Goal: Task Accomplishment & Management: Manage account settings

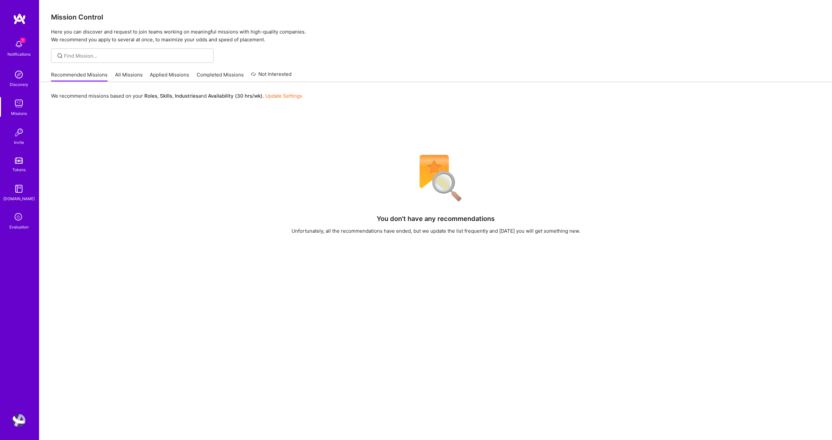
click at [19, 419] on img at bounding box center [18, 420] width 13 height 13
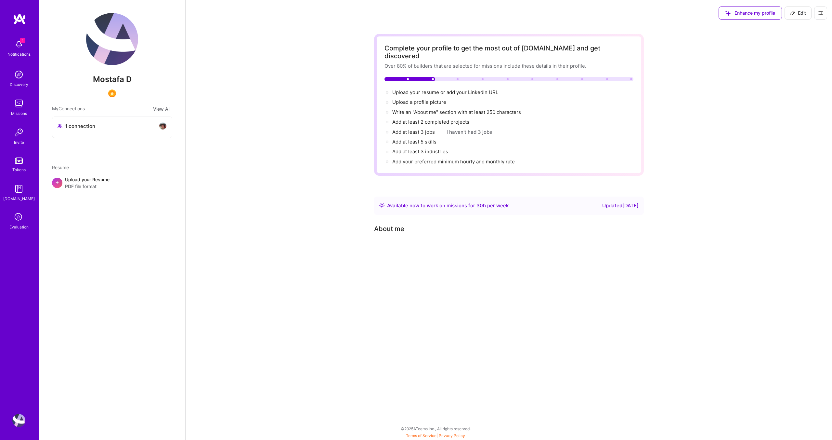
click at [18, 419] on img at bounding box center [18, 420] width 13 height 13
click at [822, 15] on icon at bounding box center [820, 12] width 5 height 5
click at [808, 29] on button "Settings" at bounding box center [803, 28] width 49 height 17
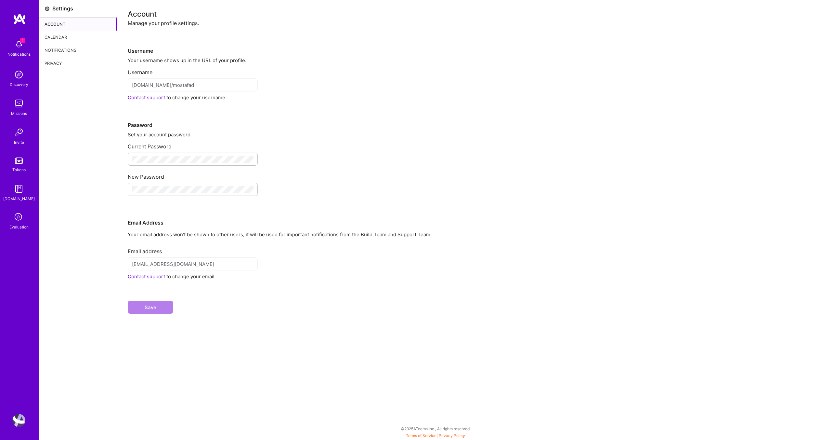
click at [63, 36] on div "Calendar" at bounding box center [78, 37] width 78 height 13
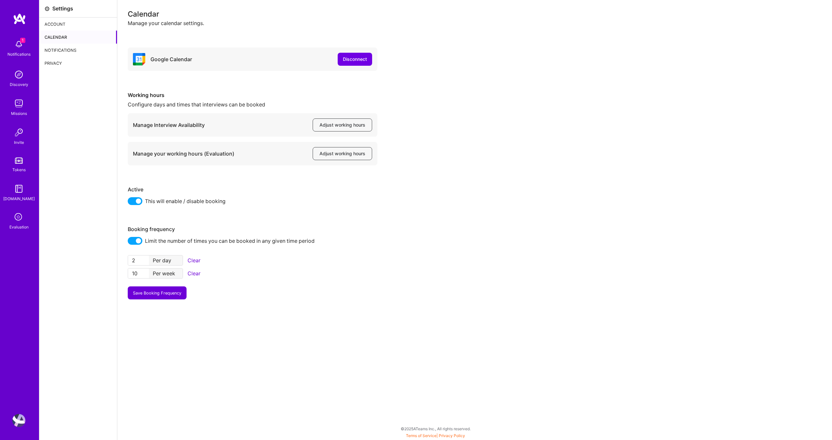
click at [67, 39] on div "Calendar" at bounding box center [78, 37] width 78 height 13
click at [76, 23] on div "Account" at bounding box center [78, 24] width 78 height 13
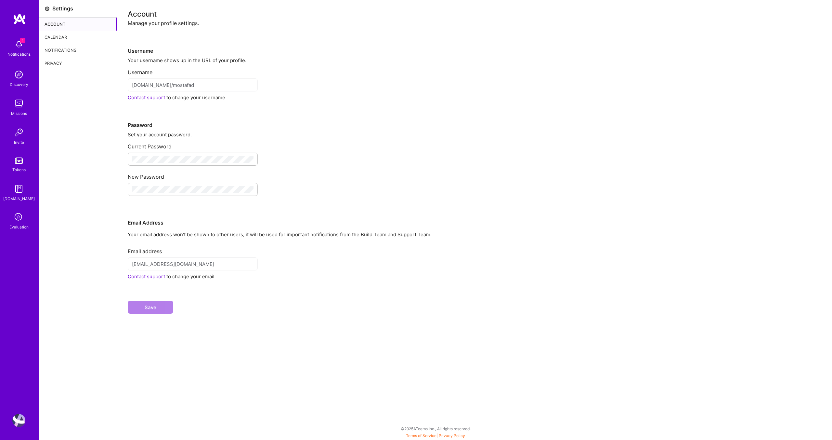
click at [57, 34] on div "Calendar" at bounding box center [78, 37] width 78 height 13
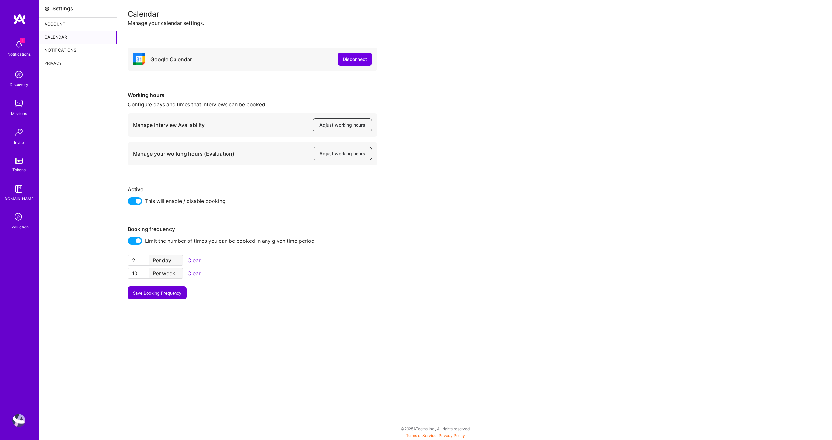
click at [162, 59] on div "Google Calendar" at bounding box center [172, 59] width 42 height 7
click at [347, 128] on button "Adjust working hours" at bounding box center [342, 124] width 59 height 13
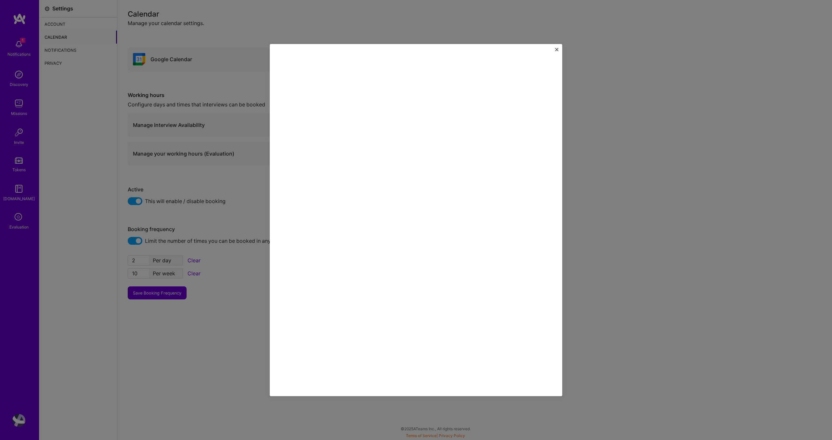
click at [556, 47] on div at bounding box center [416, 220] width 293 height 352
click at [558, 49] on img "Close" at bounding box center [556, 49] width 3 height 3
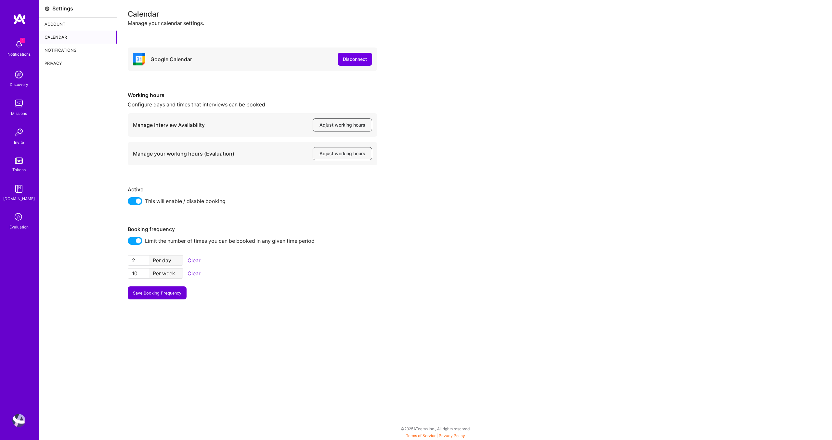
click at [276, 62] on div "Google Calendar Disconnect" at bounding box center [253, 58] width 250 height 23
click at [354, 62] on div "Disconnect" at bounding box center [355, 59] width 24 height 7
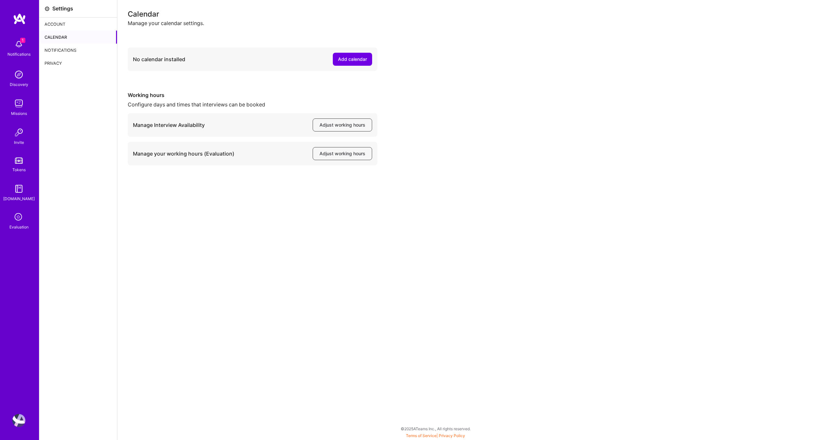
click at [354, 62] on div "Add calendar" at bounding box center [352, 59] width 29 height 7
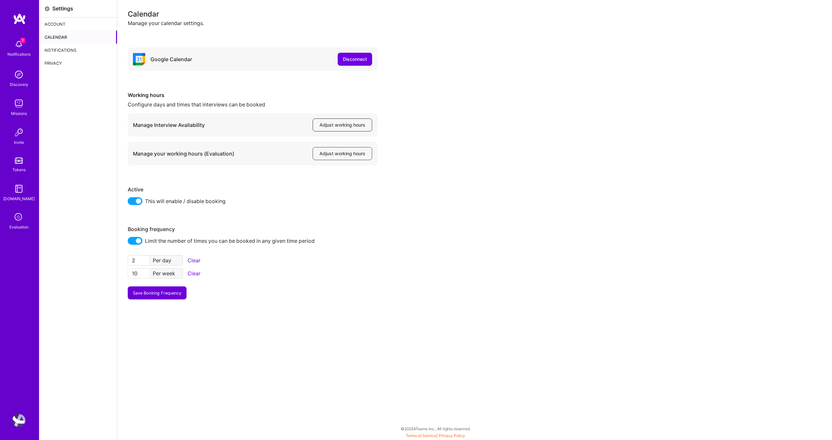
click at [352, 124] on span "Adjust working hours" at bounding box center [343, 125] width 46 height 7
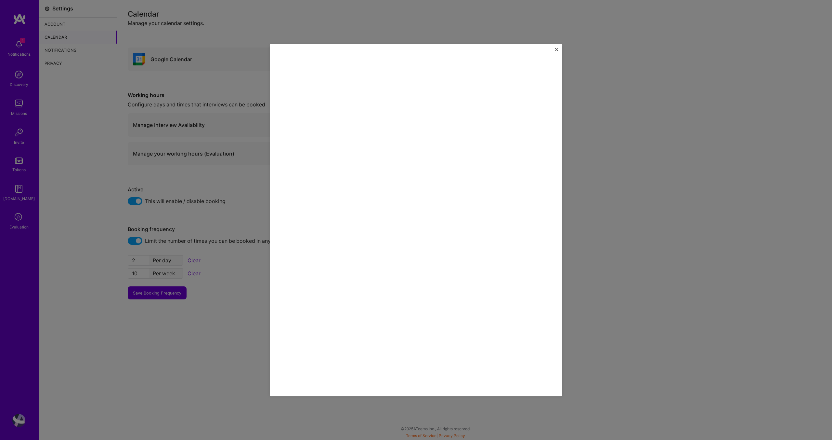
click at [561, 49] on div at bounding box center [416, 220] width 293 height 352
click at [558, 50] on img "Close" at bounding box center [556, 49] width 3 height 3
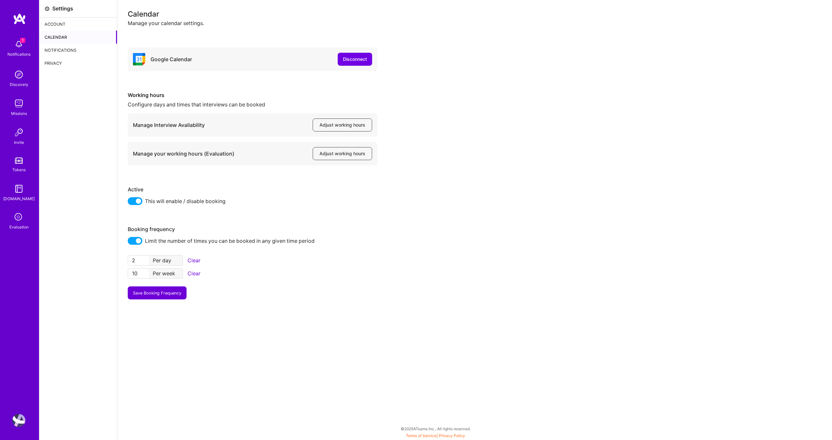
click at [146, 295] on button "Save Booking Frequency" at bounding box center [157, 292] width 59 height 13
